Goal: Transaction & Acquisition: Purchase product/service

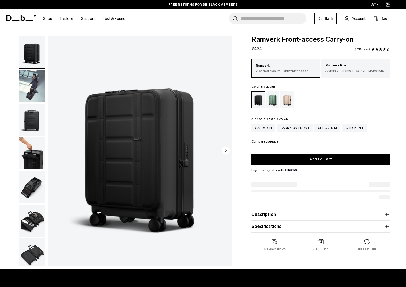
click at [33, 117] on img "button" at bounding box center [32, 120] width 26 height 32
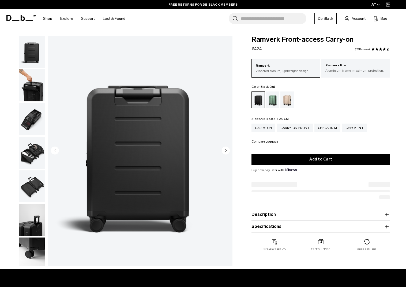
click at [35, 97] on img "button" at bounding box center [32, 85] width 26 height 32
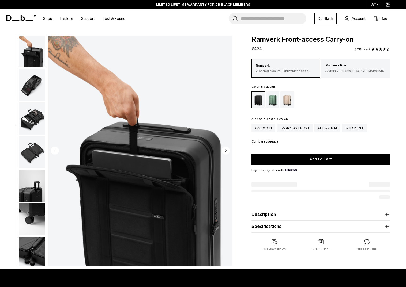
click at [33, 101] on img "button" at bounding box center [32, 85] width 26 height 32
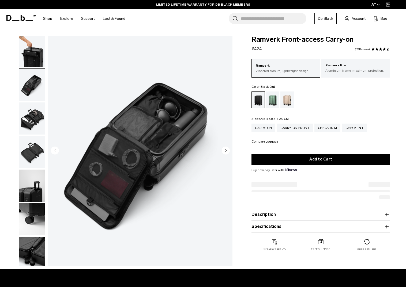
scroll to position [136, 0]
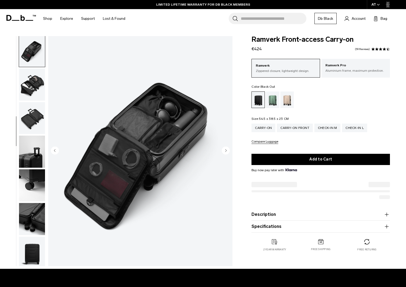
click at [33, 90] on img "button" at bounding box center [32, 85] width 26 height 32
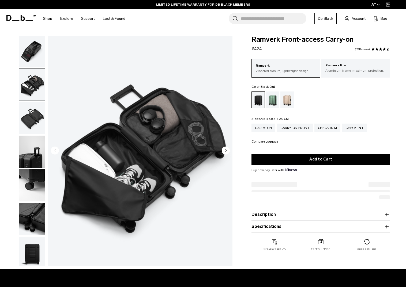
scroll to position [144, 0]
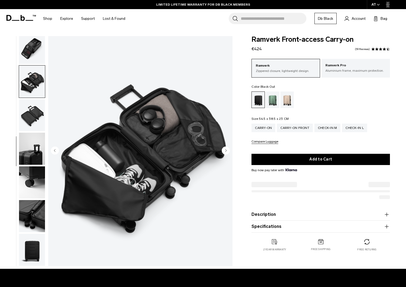
click at [33, 110] on img "button" at bounding box center [32, 115] width 26 height 32
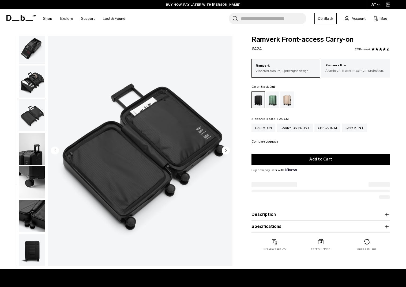
click at [30, 141] on img "button" at bounding box center [32, 149] width 26 height 32
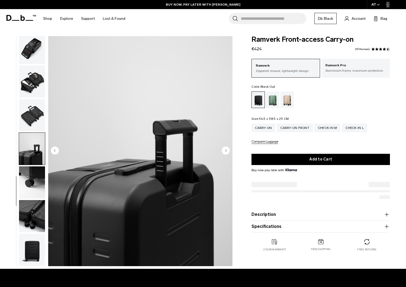
click at [28, 178] on img "button" at bounding box center [32, 183] width 26 height 32
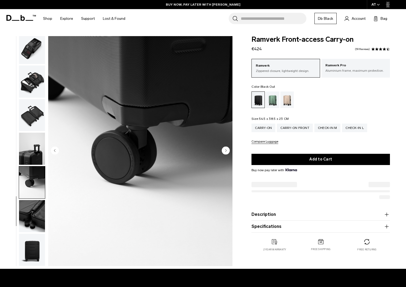
click at [29, 209] on img "button" at bounding box center [32, 216] width 26 height 32
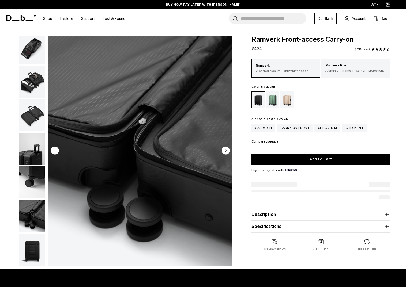
click at [25, 242] on img "button" at bounding box center [32, 250] width 26 height 32
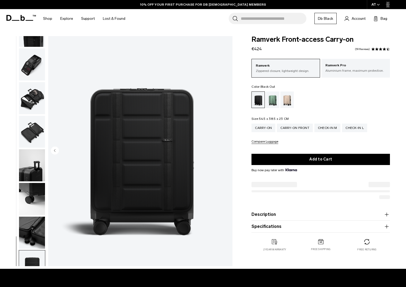
scroll to position [0, 0]
click at [258, 126] on div "Carry-on" at bounding box center [264, 128] width 24 height 9
